Goal: Task Accomplishment & Management: Manage account settings

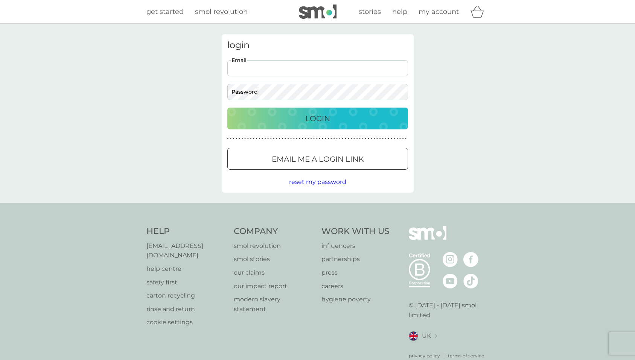
click at [244, 67] on input "Email" at bounding box center [317, 68] width 181 height 16
type input "[EMAIL_ADDRESS][DOMAIN_NAME]"
click at [300, 157] on p "Email me a login link" at bounding box center [318, 159] width 92 height 12
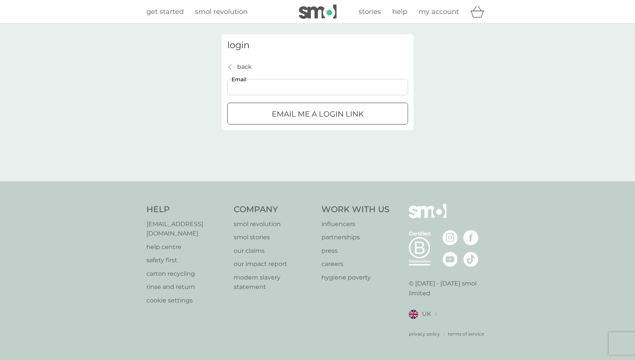
click at [271, 91] on input "Email" at bounding box center [317, 87] width 181 height 16
type input "[EMAIL_ADDRESS][DOMAIN_NAME]"
click at [305, 110] on div "submit" at bounding box center [317, 114] width 27 height 8
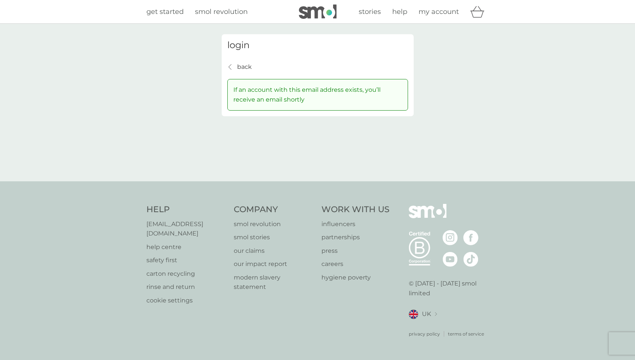
click at [234, 69] on div "back back" at bounding box center [239, 67] width 24 height 10
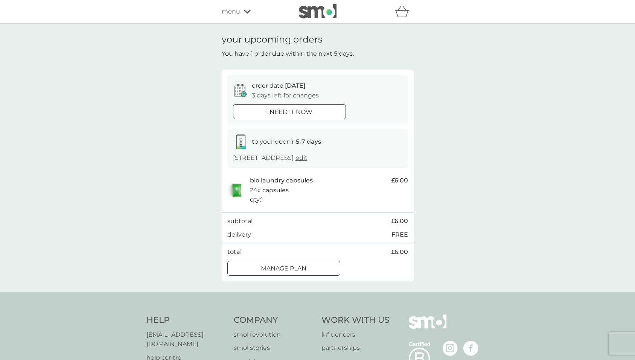
click at [261, 266] on p "Manage plan" at bounding box center [284, 269] width 46 height 10
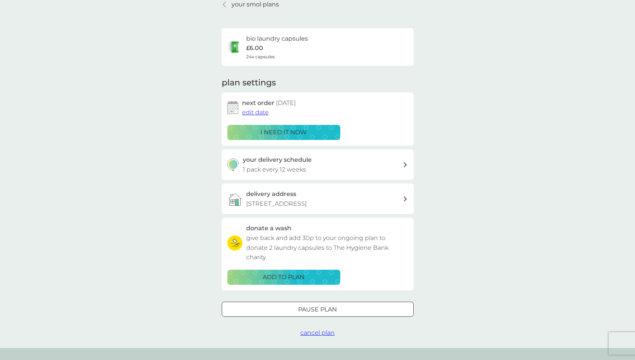
scroll to position [35, 0]
click at [308, 308] on div at bounding box center [317, 309] width 27 height 8
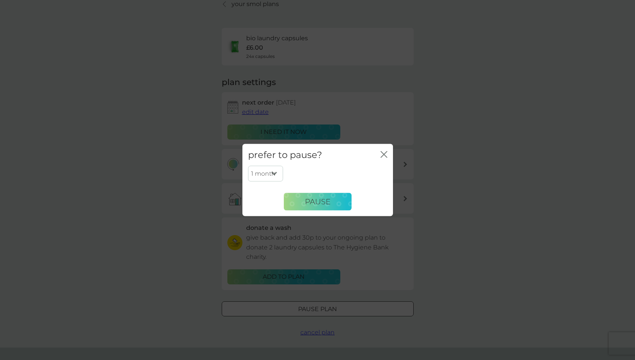
click at [388, 155] on div "prefer to pause? close" at bounding box center [317, 155] width 151 height 22
click at [381, 156] on icon "close" at bounding box center [384, 154] width 7 height 7
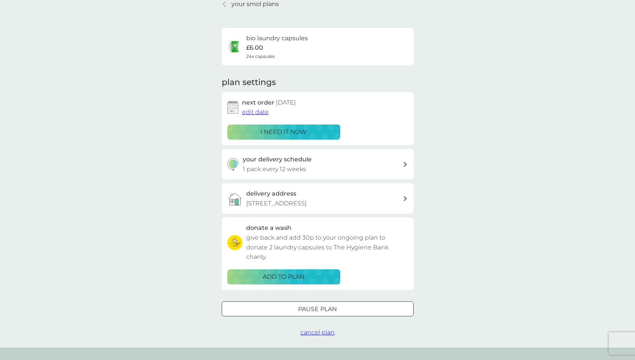
scroll to position [44, 0]
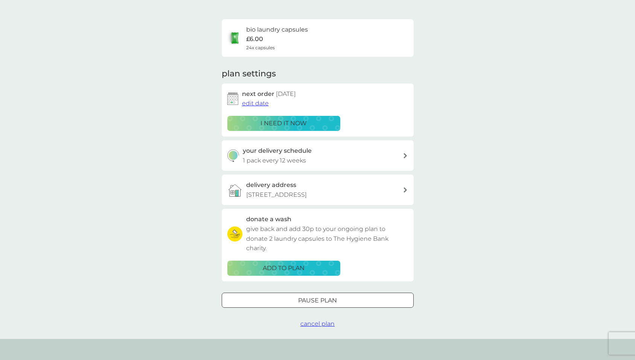
click at [255, 102] on span "edit date" at bounding box center [255, 103] width 27 height 7
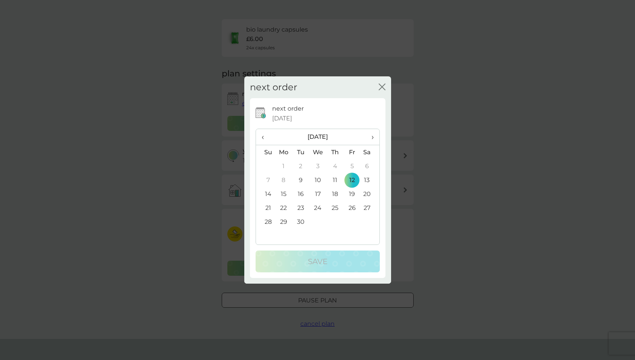
click at [354, 208] on td "26" at bounding box center [352, 208] width 17 height 14
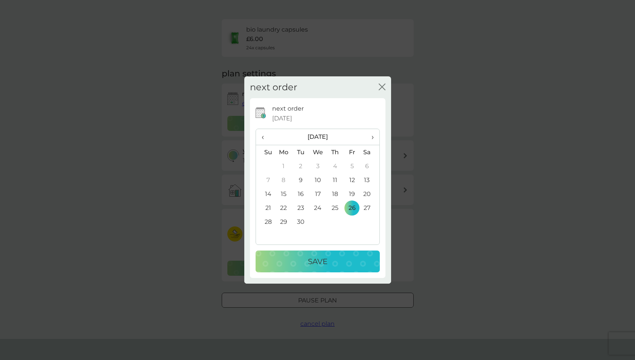
click at [372, 137] on span "›" at bounding box center [370, 137] width 8 height 16
click at [351, 167] on td "3" at bounding box center [351, 166] width 17 height 14
click at [319, 259] on p "Save" at bounding box center [318, 262] width 20 height 12
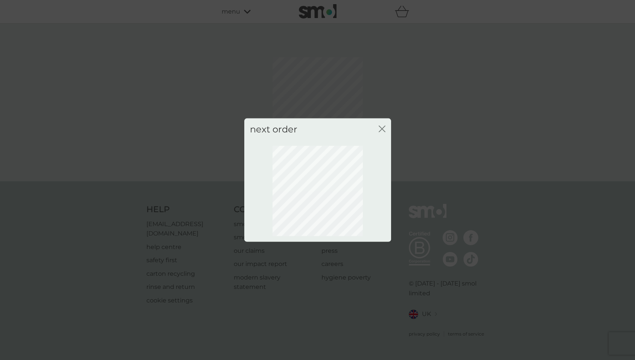
scroll to position [0, 0]
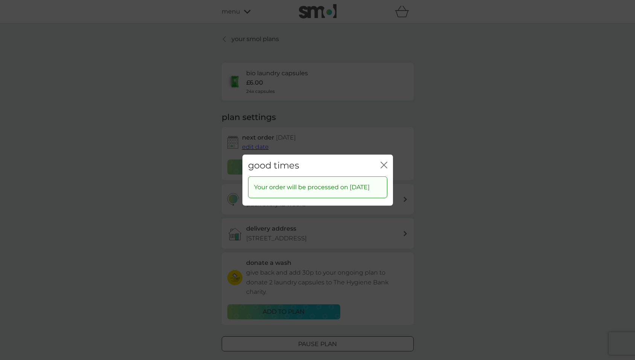
click at [384, 161] on icon "close" at bounding box center [384, 164] width 7 height 7
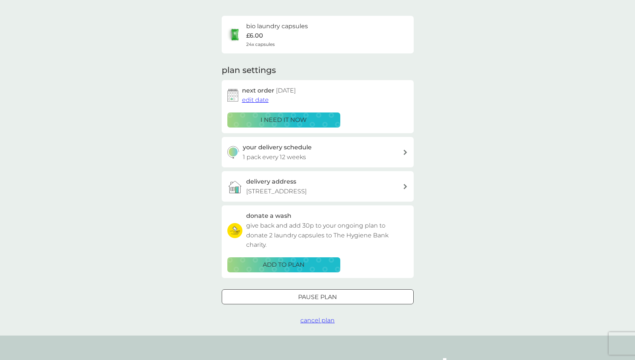
scroll to position [62, 0]
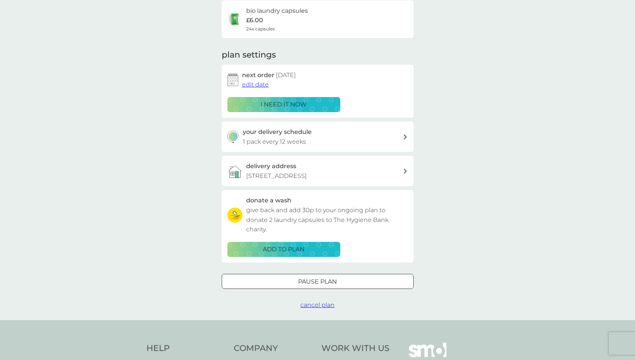
click at [291, 208] on p "give back and add 30p to your ongoing plan to donate 2 laundry capsules to The …" at bounding box center [327, 220] width 162 height 29
